Goal: Task Accomplishment & Management: Manage account settings

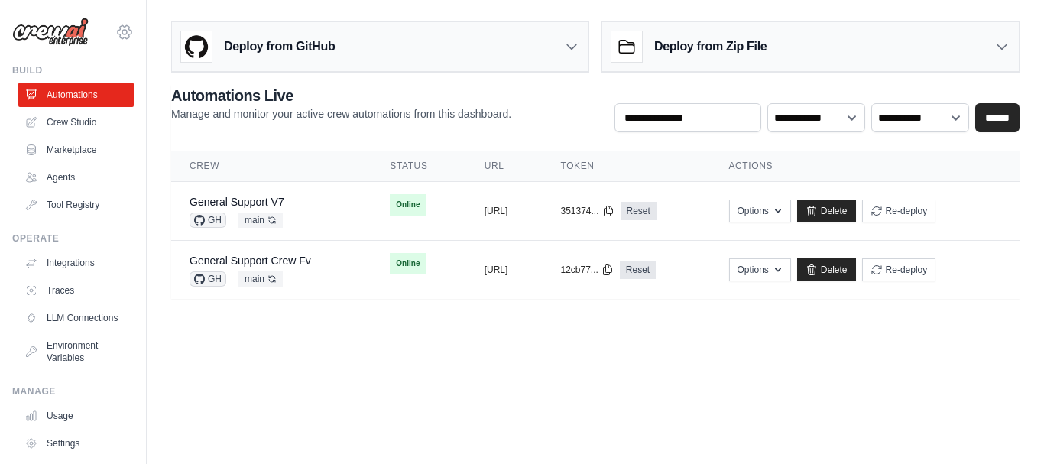
click at [115, 31] on icon at bounding box center [124, 32] width 18 height 18
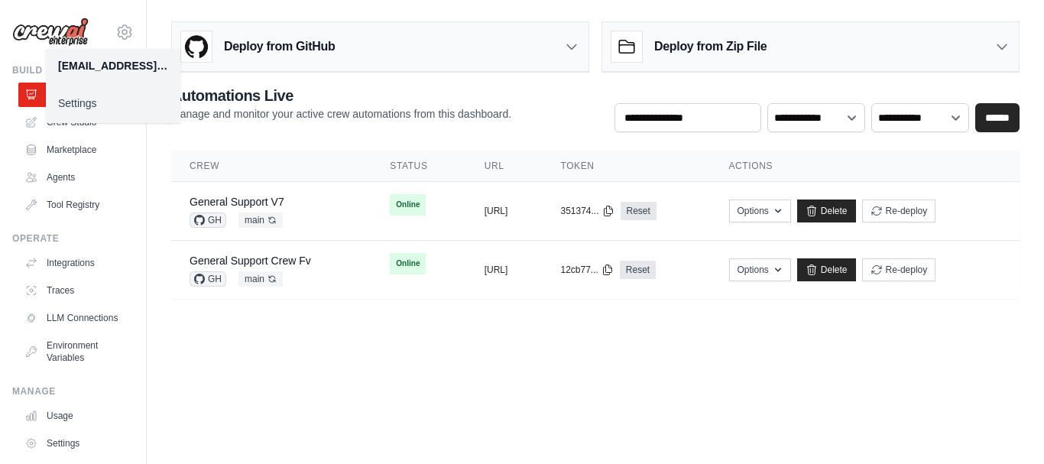
click at [86, 105] on link "Settings" at bounding box center [113, 103] width 135 height 28
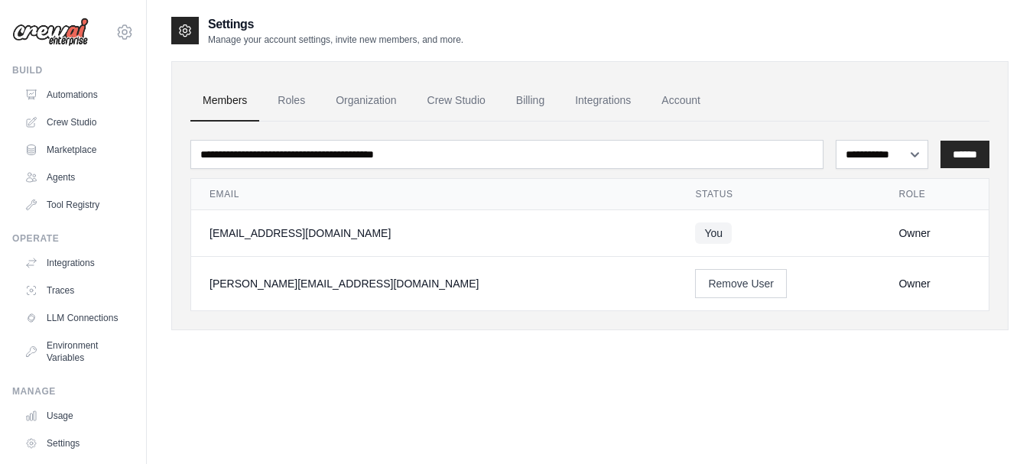
click at [549, 389] on div "**********" at bounding box center [589, 247] width 837 height 464
click at [695, 288] on button "Remove User" at bounding box center [741, 282] width 92 height 29
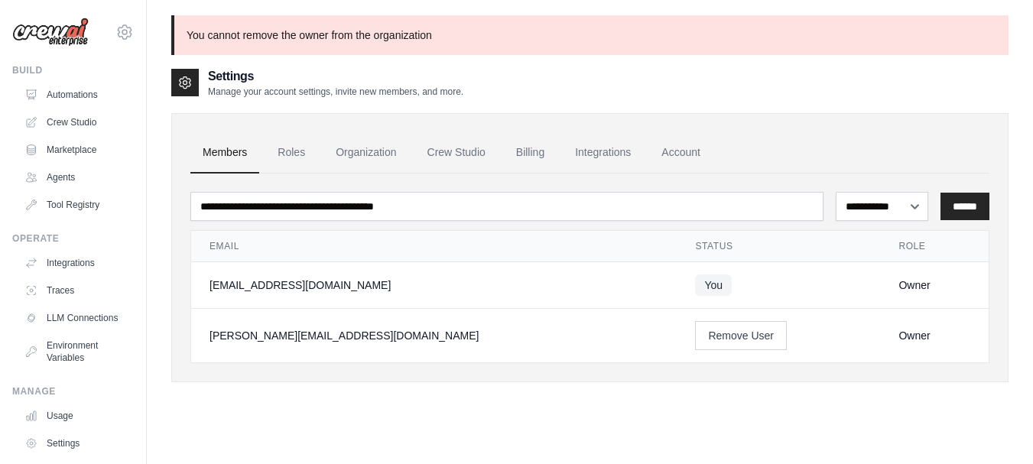
click at [898, 340] on div "Owner" at bounding box center [934, 335] width 72 height 15
drag, startPoint x: 765, startPoint y: 402, endPoint x: 743, endPoint y: 402, distance: 22.2
click at [764, 402] on div "**********" at bounding box center [589, 236] width 837 height 339
click at [379, 127] on div "**********" at bounding box center [589, 247] width 837 height 269
click at [675, 150] on link "Account" at bounding box center [680, 152] width 63 height 41
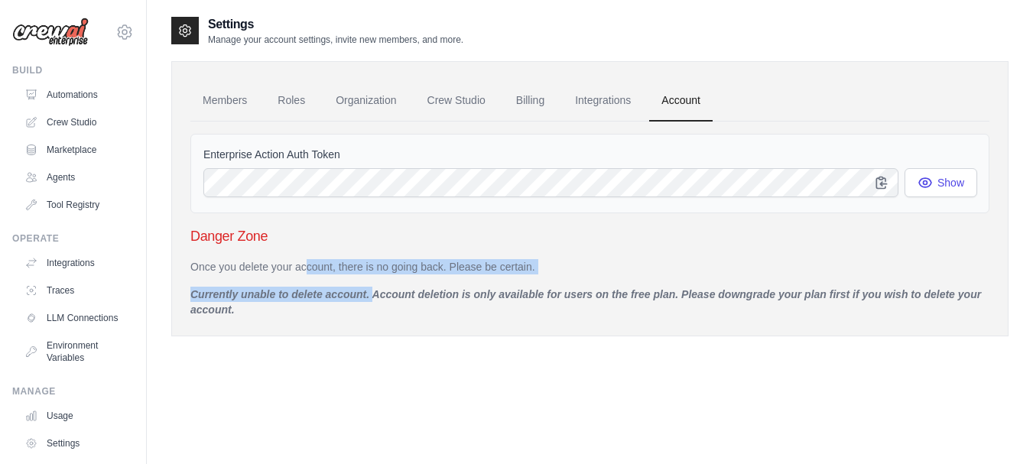
drag, startPoint x: 267, startPoint y: 268, endPoint x: 319, endPoint y: 299, distance: 61.3
click at [319, 299] on div "Once you delete your account, there is no going back. Please be certain. Curren…" at bounding box center [589, 288] width 799 height 58
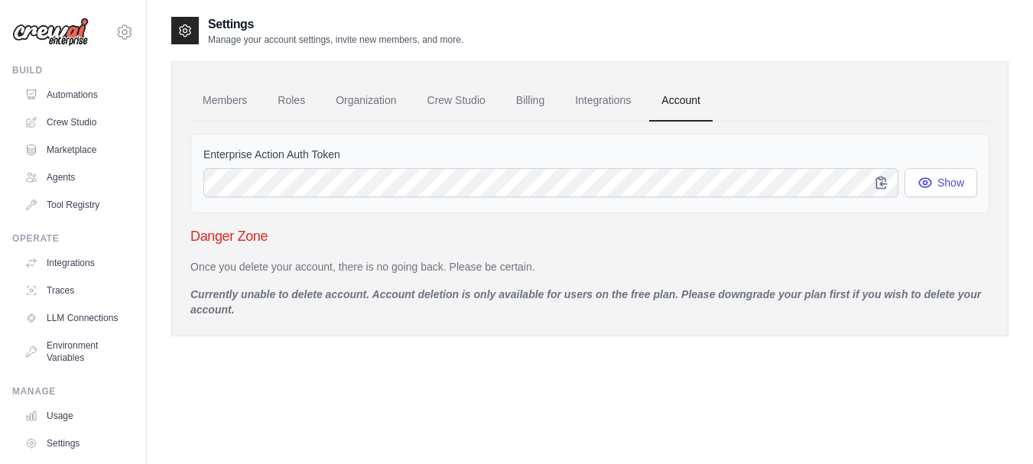
click at [420, 395] on div "Settings Manage your account settings, invite new members, and more. Members Ro…" at bounding box center [589, 247] width 837 height 464
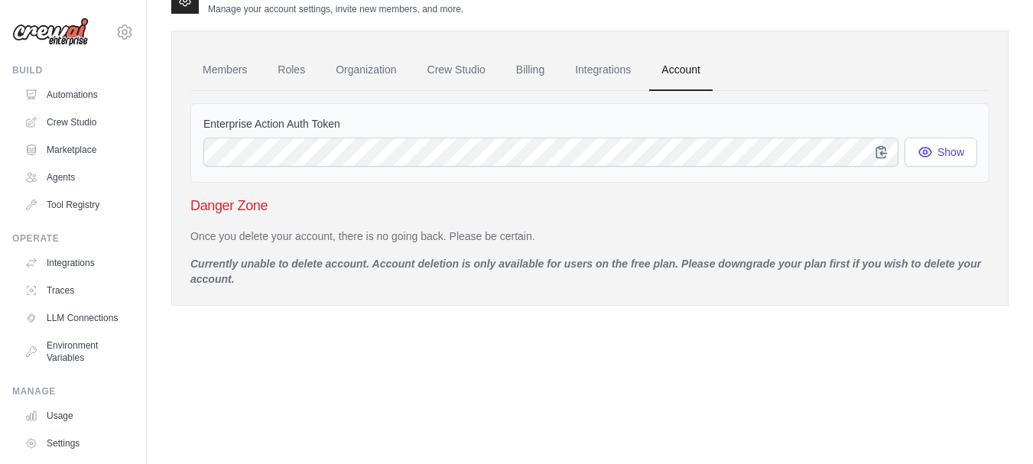
scroll to position [85, 0]
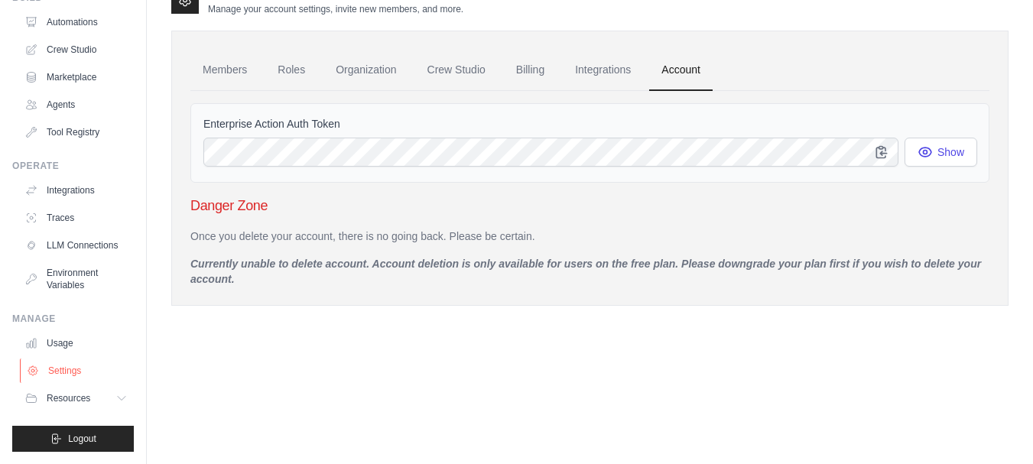
click at [48, 368] on link "Settings" at bounding box center [77, 370] width 115 height 24
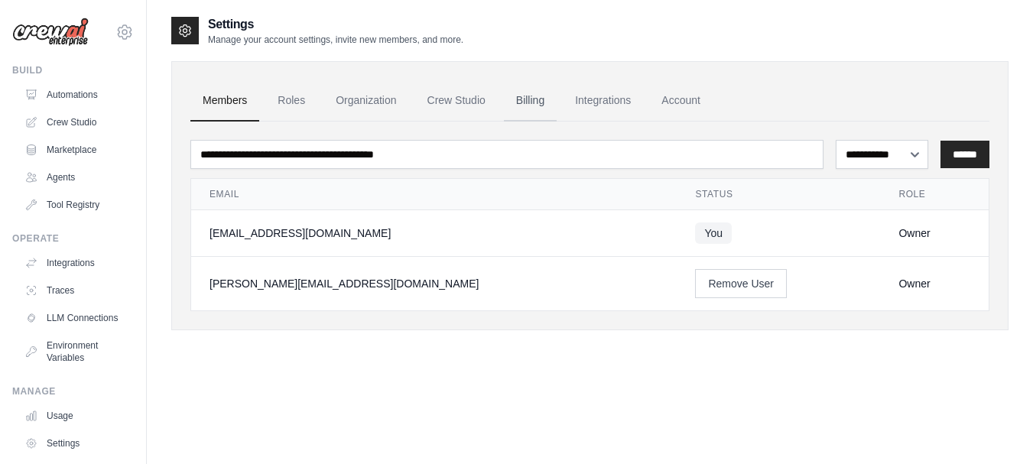
click at [526, 100] on link "Billing" at bounding box center [530, 100] width 53 height 41
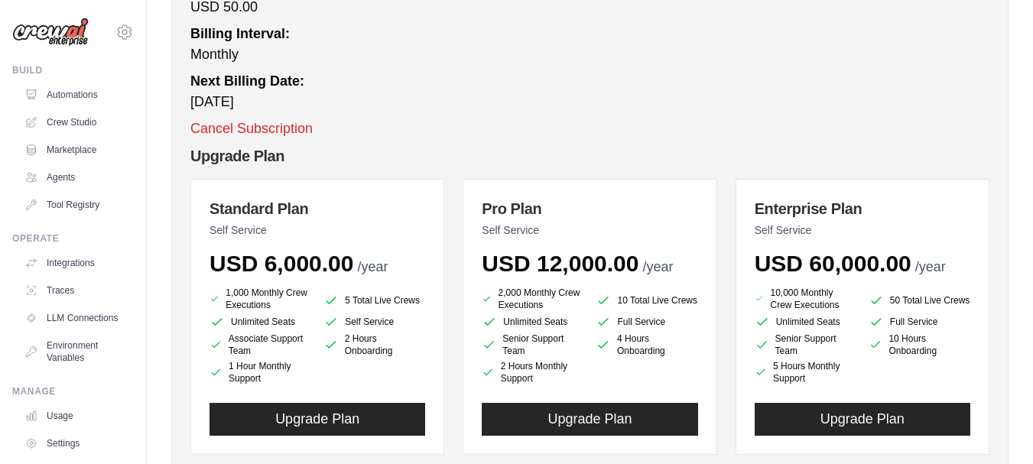
scroll to position [227, 0]
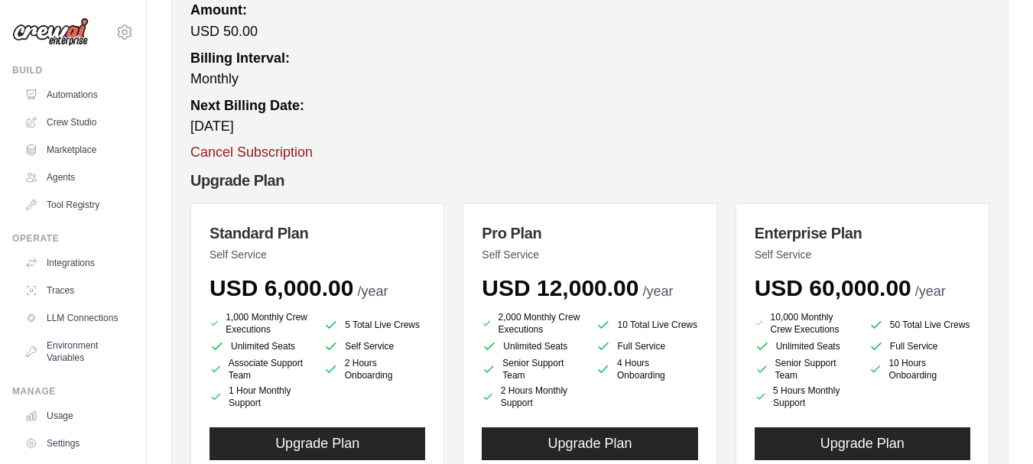
click at [289, 154] on button "Cancel Subscription" at bounding box center [251, 152] width 122 height 21
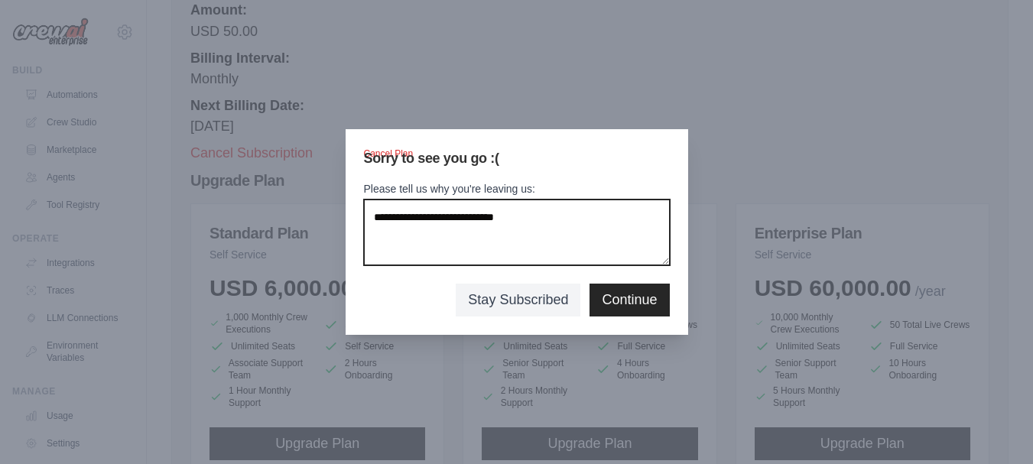
click at [472, 220] on textarea "Please tell us why you're leaving us:" at bounding box center [517, 232] width 306 height 66
drag, startPoint x: 569, startPoint y: 214, endPoint x: 316, endPoint y: 244, distance: 254.7
click at [316, 244] on div "Cancel Plan Sorry to see you go :( Please tell us why you're leaving us: Stay S…" at bounding box center [516, 232] width 1033 height 464
type textarea "**********"
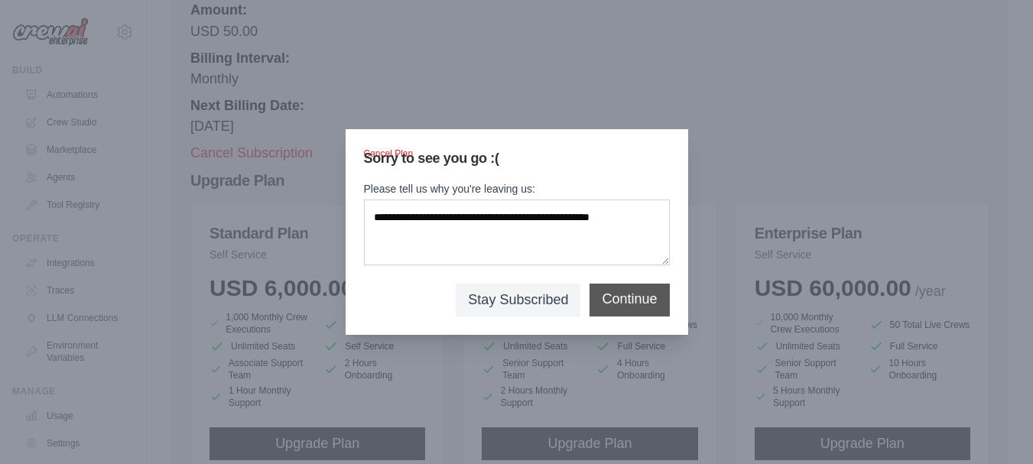
click at [606, 300] on button "Continue" at bounding box center [629, 299] width 55 height 21
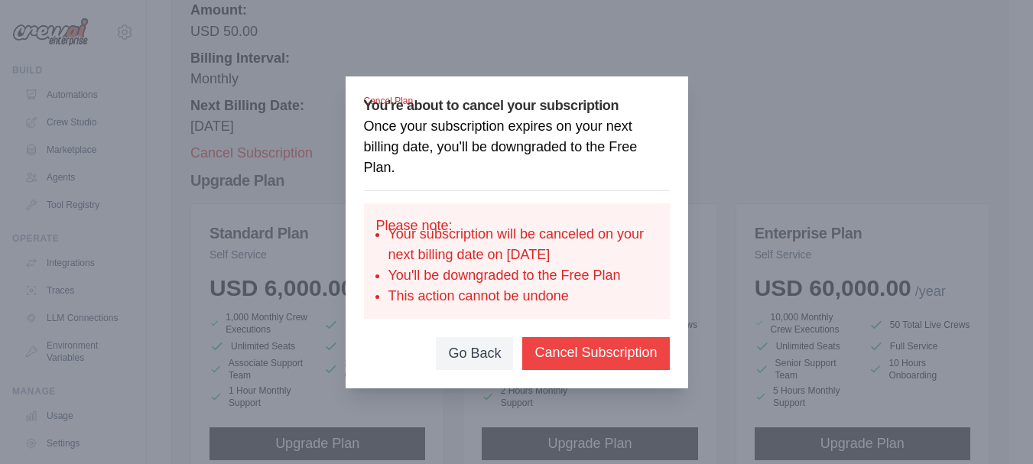
click at [610, 347] on button "Cancel Subscription" at bounding box center [595, 352] width 122 height 21
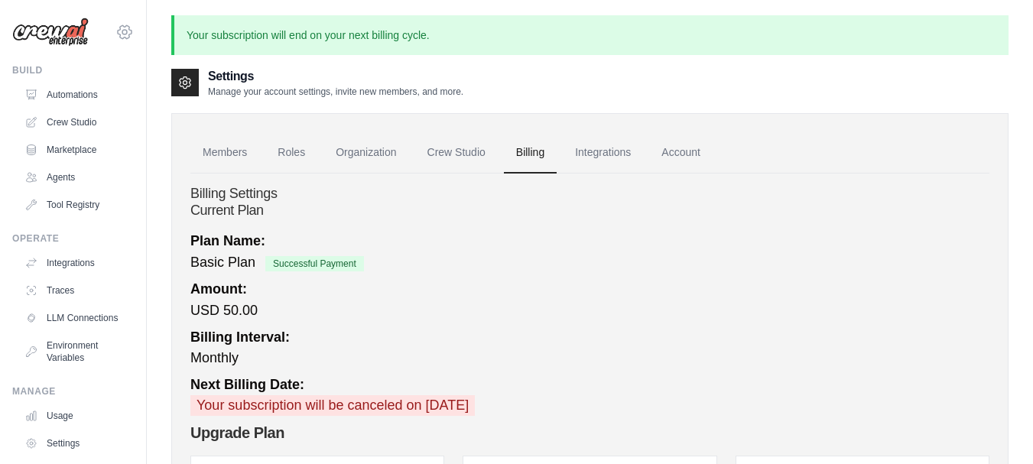
click at [116, 24] on icon at bounding box center [124, 32] width 18 height 18
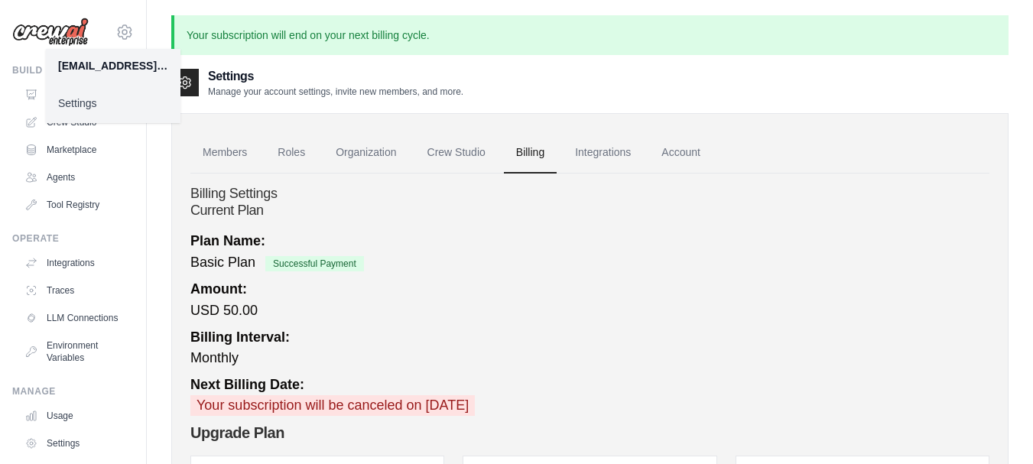
drag, startPoint x: 696, startPoint y: 226, endPoint x: 1037, endPoint y: 128, distance: 355.4
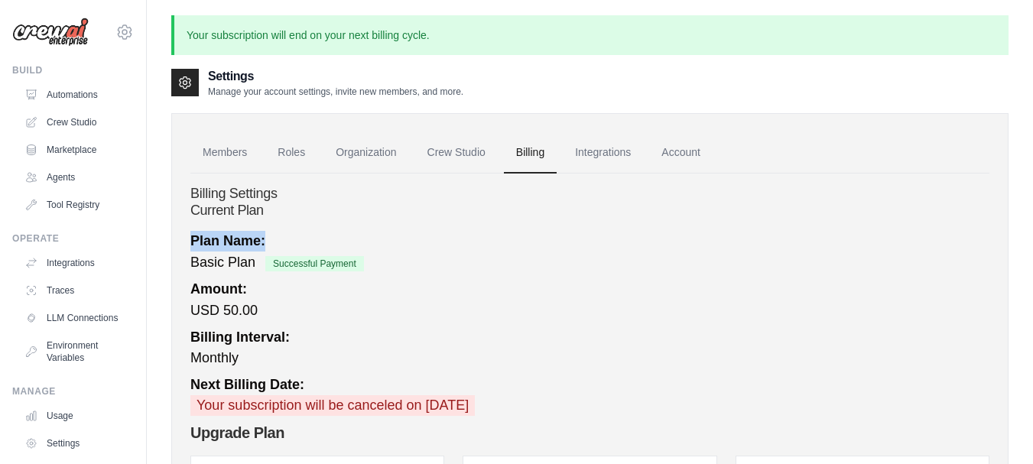
scroll to position [85, 0]
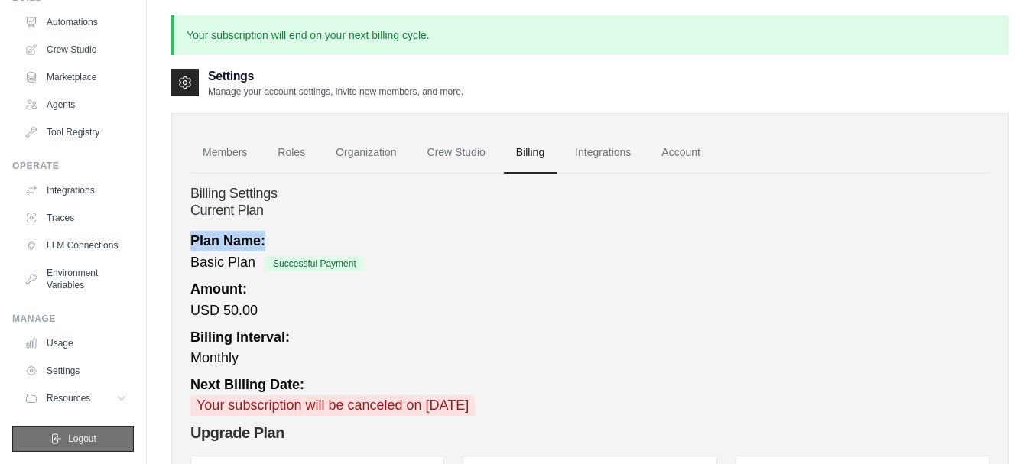
click at [53, 442] on icon "submit" at bounding box center [57, 438] width 8 height 9
